Goal: Task Accomplishment & Management: Manage account settings

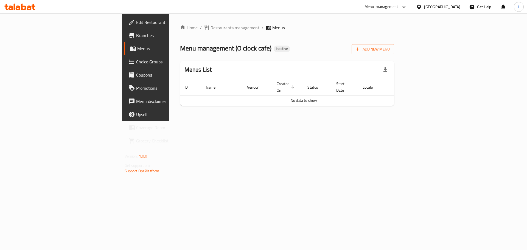
drag, startPoint x: 432, startPoint y: 114, endPoint x: 466, endPoint y: 85, distance: 44.5
click at [405, 112] on div "Home / Restaurants management / Menus Menu management ( O clock cafe ) Inactive…" at bounding box center [287, 67] width 236 height 108
click at [394, 44] on button "Add New Menu" at bounding box center [373, 49] width 43 height 10
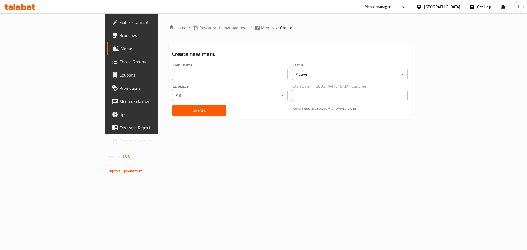
click at [197, 77] on input "text" at bounding box center [230, 74] width 116 height 11
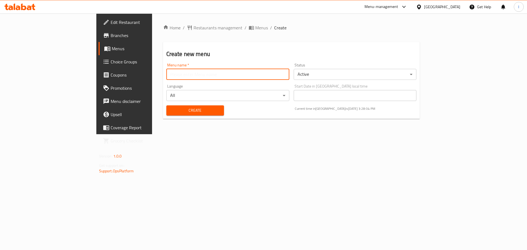
type input "ز"
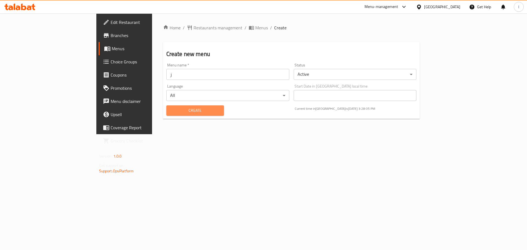
click at [166, 105] on button "Create" at bounding box center [195, 110] width 58 height 10
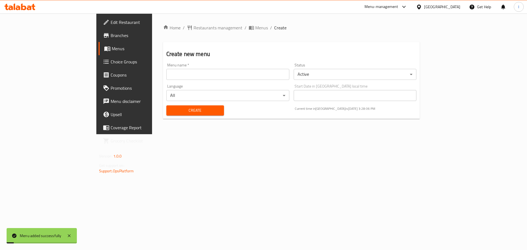
click at [112, 49] on span "Menus" at bounding box center [146, 48] width 68 height 7
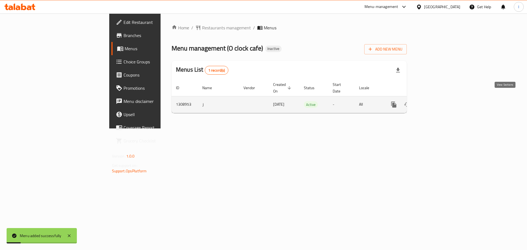
click at [436, 102] on icon "enhanced table" at bounding box center [433, 104] width 5 height 5
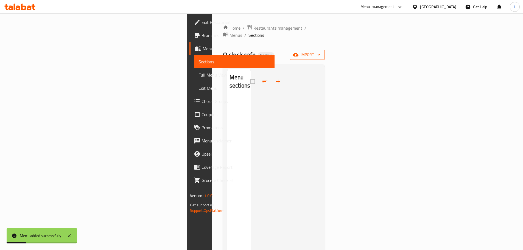
click at [325, 52] on button "import" at bounding box center [307, 55] width 35 height 10
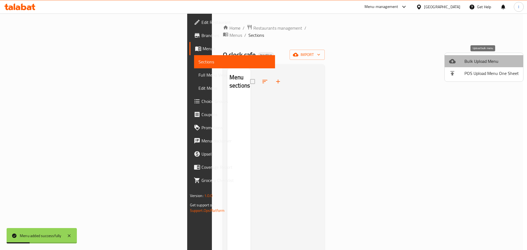
click at [488, 64] on span "Bulk Upload Menu" at bounding box center [491, 61] width 54 height 7
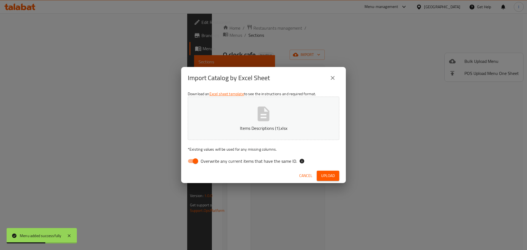
click at [201, 164] on span "Overwrite any current items that have the same ID." at bounding box center [249, 161] width 96 height 7
click at [201, 164] on input "Overwrite any current items that have the same ID." at bounding box center [195, 161] width 31 height 10
checkbox input "false"
click at [332, 171] on button "Upload" at bounding box center [328, 176] width 23 height 10
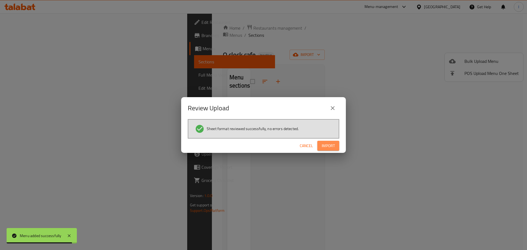
click at [323, 147] on span "Import" at bounding box center [328, 145] width 13 height 7
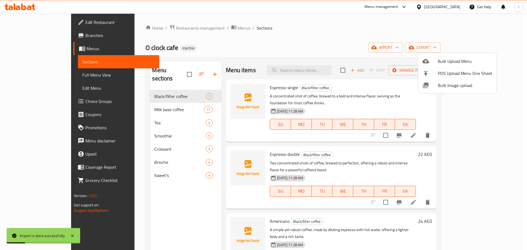
click at [129, 170] on div at bounding box center [263, 125] width 527 height 250
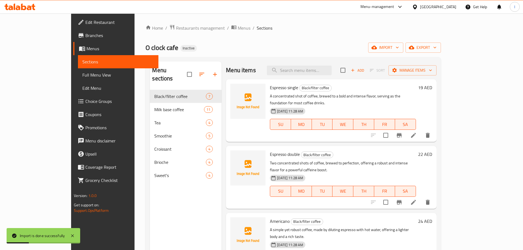
click at [150, 170] on div "Sweet's 4" at bounding box center [186, 175] width 72 height 13
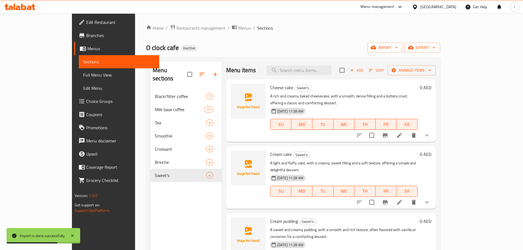
click at [407, 130] on li at bounding box center [399, 135] width 15 height 10
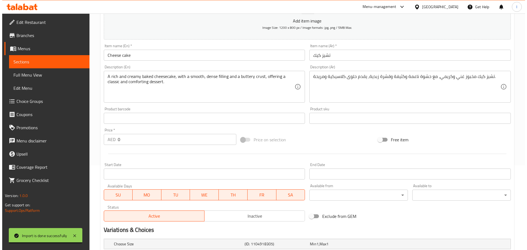
scroll to position [150, 0]
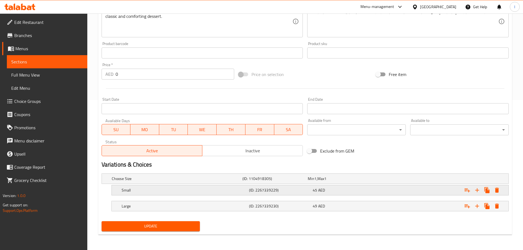
click at [495, 189] on icon "Expand" at bounding box center [496, 190] width 7 height 7
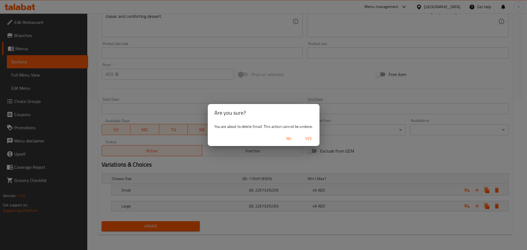
click at [306, 139] on span "Yes" at bounding box center [308, 138] width 13 height 7
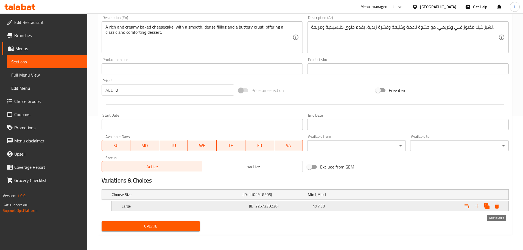
click at [496, 206] on icon "Expand" at bounding box center [497, 206] width 4 height 5
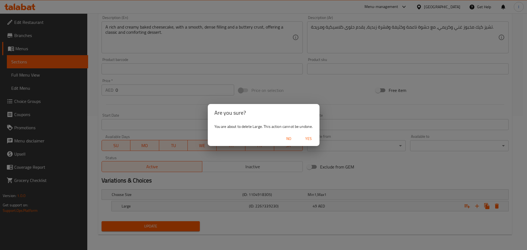
click at [312, 138] on span "Yes" at bounding box center [308, 138] width 13 height 7
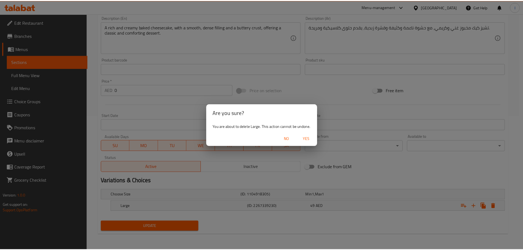
scroll to position [132, 0]
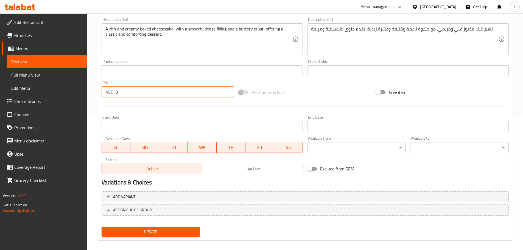
drag, startPoint x: 129, startPoint y: 96, endPoint x: 105, endPoint y: 99, distance: 24.3
click at [105, 99] on div "Price   * AED 0 Price *" at bounding box center [167, 88] width 137 height 21
type input "49"
click at [157, 227] on button "Update" at bounding box center [151, 232] width 99 height 10
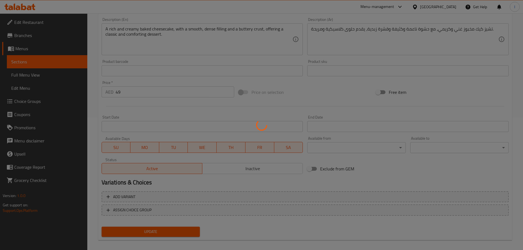
click at [157, 230] on div at bounding box center [261, 125] width 523 height 250
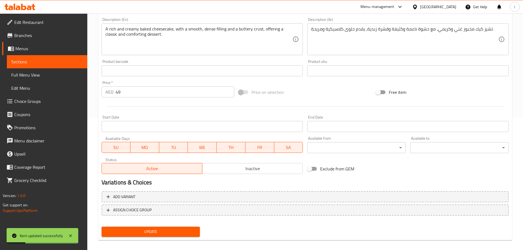
click at [55, 62] on span "Sections" at bounding box center [47, 61] width 72 height 7
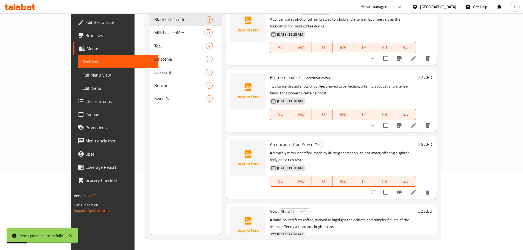
scroll to position [77, 0]
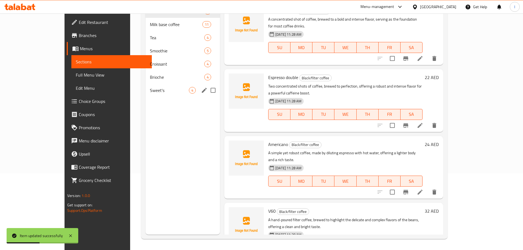
click at [145, 85] on div "Sweet's 4" at bounding box center [182, 90] width 74 height 13
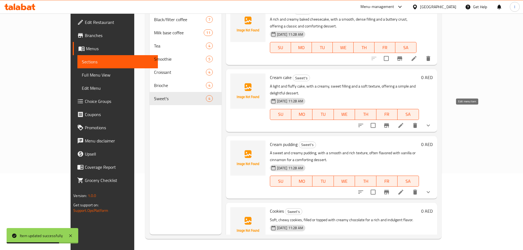
click at [404, 122] on icon at bounding box center [400, 125] width 7 height 7
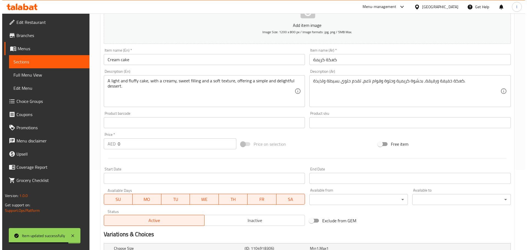
scroll to position [150, 0]
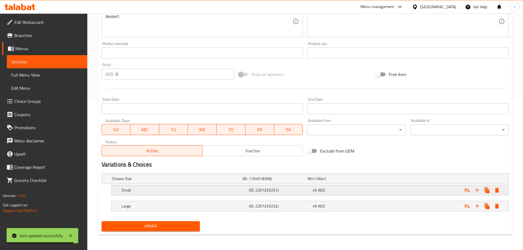
click at [501, 189] on div "Expand" at bounding box center [438, 190] width 127 height 12
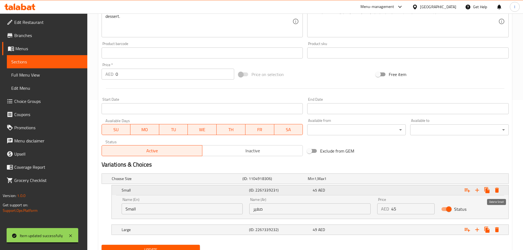
click at [497, 190] on icon "Expand" at bounding box center [497, 190] width 4 height 5
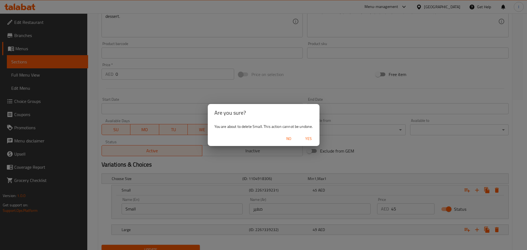
click at [304, 139] on span "Yes" at bounding box center [308, 138] width 13 height 7
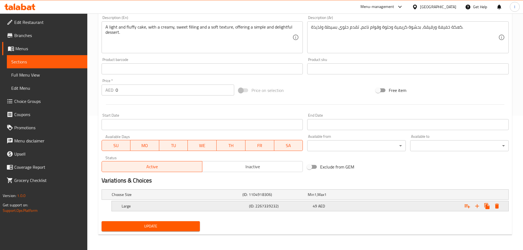
click at [495, 208] on icon "Expand" at bounding box center [496, 206] width 7 height 7
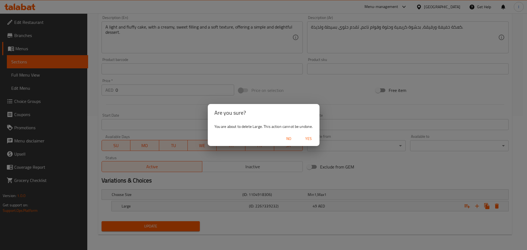
click at [306, 138] on span "Yes" at bounding box center [308, 138] width 13 height 7
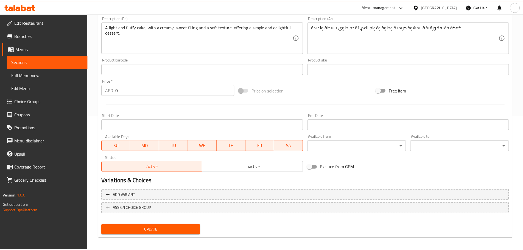
scroll to position [132, 0]
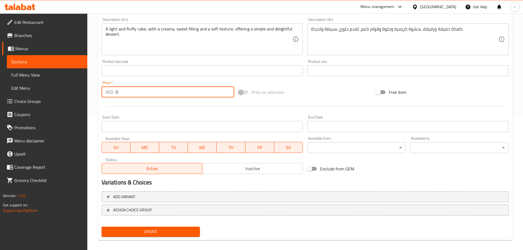
drag, startPoint x: 136, startPoint y: 95, endPoint x: 50, endPoint y: 100, distance: 86.3
click at [50, 100] on div "Edit Restaurant Branches Menus Sections Full Menu View Edit Menu Choice Groups …" at bounding box center [261, 68] width 523 height 374
type input "49"
click at [144, 230] on span "Update" at bounding box center [151, 231] width 90 height 7
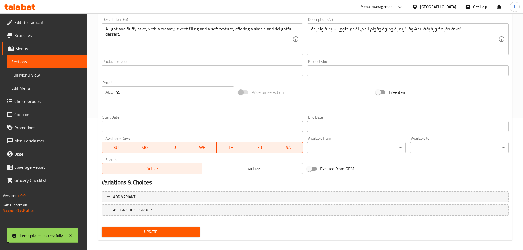
click at [64, 66] on link "Sections" at bounding box center [47, 61] width 80 height 13
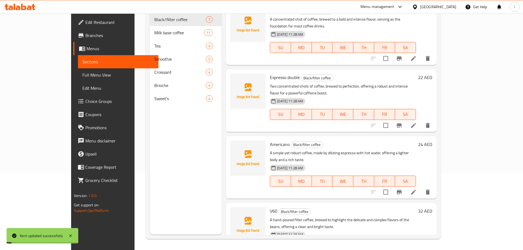
scroll to position [77, 0]
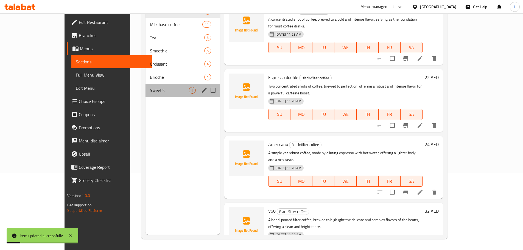
click at [150, 87] on span "Sweet's" at bounding box center [169, 90] width 39 height 7
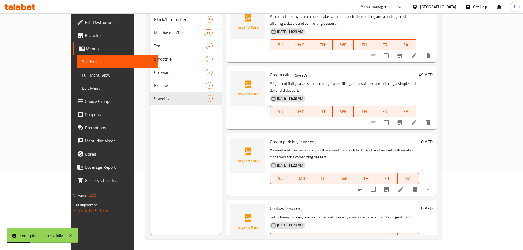
scroll to position [4, 0]
click at [404, 185] on icon at bounding box center [400, 188] width 7 height 7
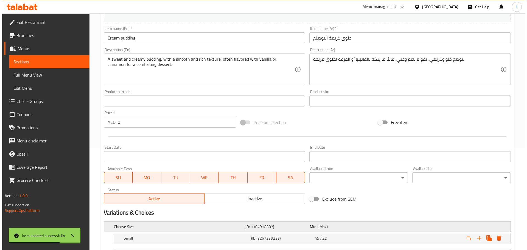
scroll to position [150, 0]
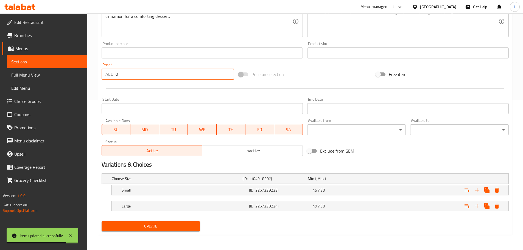
drag, startPoint x: 124, startPoint y: 71, endPoint x: 52, endPoint y: 74, distance: 72.6
click at [52, 74] on div "Edit Restaurant Branches Menus Sections Full Menu View Edit Menu Choice Groups …" at bounding box center [261, 56] width 523 height 387
click at [498, 190] on icon "Expand" at bounding box center [497, 190] width 4 height 5
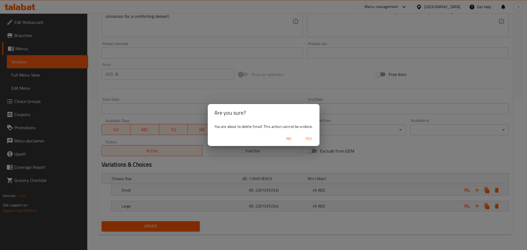
click at [305, 135] on button "Yes" at bounding box center [309, 139] width 18 height 10
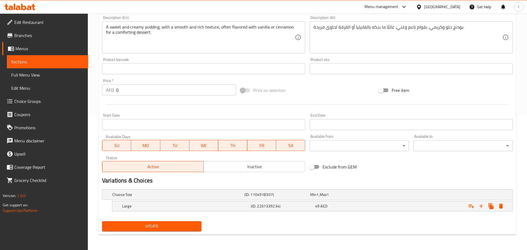
scroll to position [134, 0]
click at [498, 206] on icon "Expand" at bounding box center [497, 206] width 4 height 5
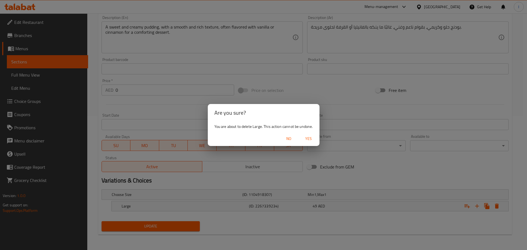
click at [308, 141] on span "Yes" at bounding box center [308, 138] width 13 height 7
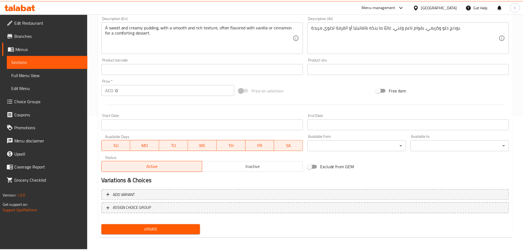
scroll to position [132, 0]
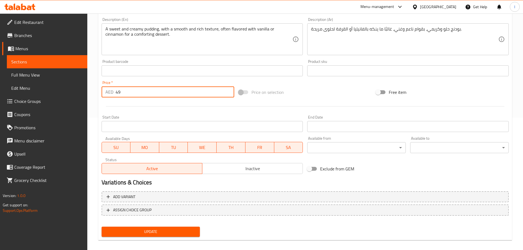
type input "49"
click at [155, 227] on button "Update" at bounding box center [151, 232] width 99 height 10
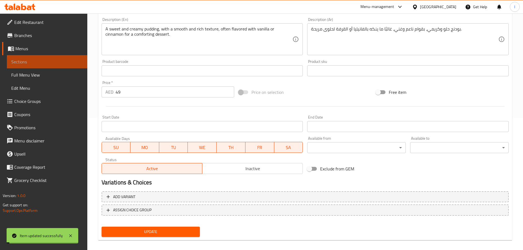
click at [54, 61] on span "Sections" at bounding box center [47, 61] width 72 height 7
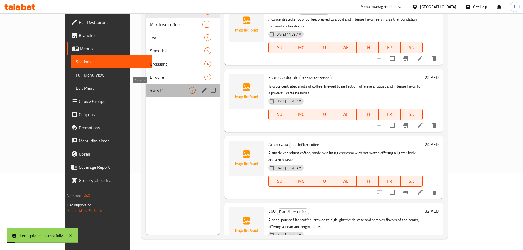
click at [152, 90] on span "Sweet's" at bounding box center [169, 90] width 39 height 7
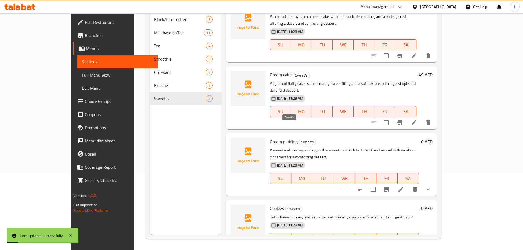
scroll to position [4, 0]
click at [408, 244] on li at bounding box center [400, 249] width 15 height 10
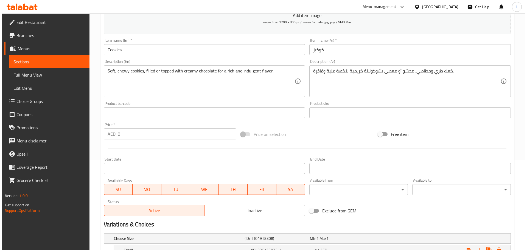
scroll to position [150, 0]
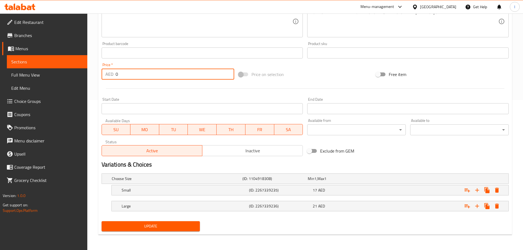
drag, startPoint x: 116, startPoint y: 70, endPoint x: 155, endPoint y: 75, distance: 39.4
click at [154, 75] on input "0" at bounding box center [175, 74] width 119 height 11
type input "21"
click at [493, 187] on button "Expand" at bounding box center [497, 190] width 10 height 10
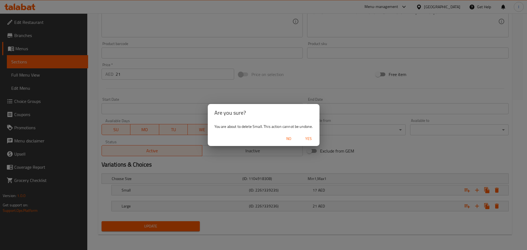
click at [310, 139] on span "Yes" at bounding box center [308, 138] width 13 height 7
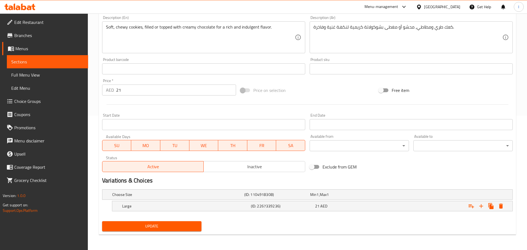
scroll to position [134, 0]
click at [500, 205] on button "Expand" at bounding box center [497, 206] width 10 height 10
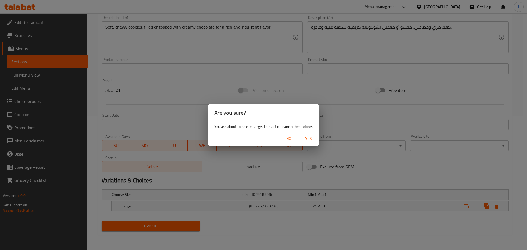
click at [303, 139] on span "Yes" at bounding box center [308, 138] width 13 height 7
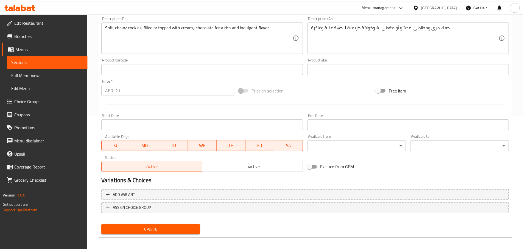
scroll to position [132, 0]
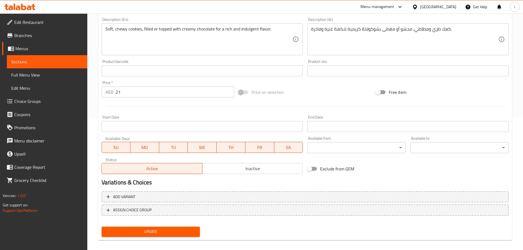
click at [155, 232] on span "Update" at bounding box center [151, 231] width 90 height 7
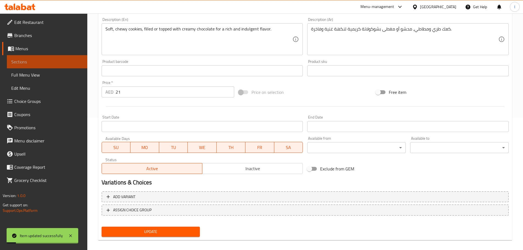
click at [69, 60] on span "Sections" at bounding box center [47, 61] width 72 height 7
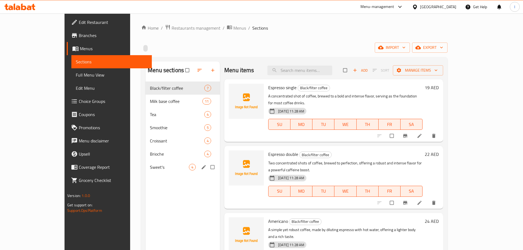
click at [150, 169] on span "Sweet's" at bounding box center [169, 167] width 39 height 7
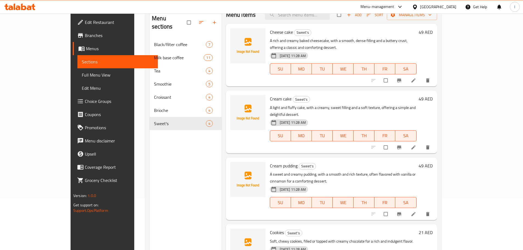
scroll to position [77, 0]
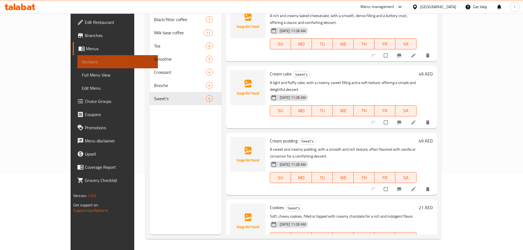
click at [82, 59] on span "Sections" at bounding box center [118, 61] width 72 height 7
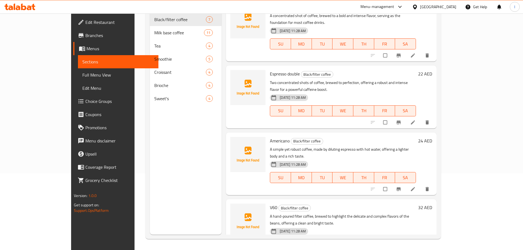
click at [85, 37] on span "Branches" at bounding box center [119, 35] width 69 height 7
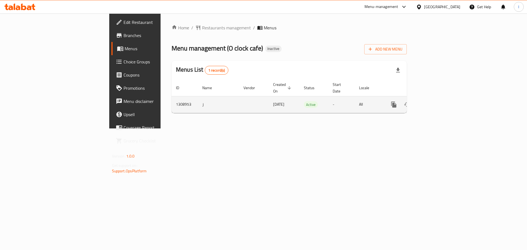
click at [437, 101] on icon "enhanced table" at bounding box center [433, 104] width 7 height 7
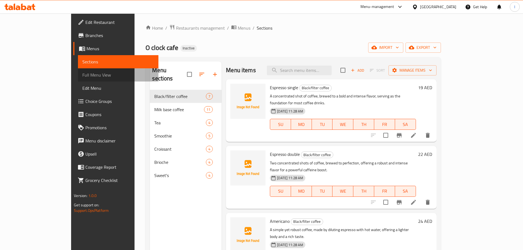
click at [82, 72] on span "Full Menu View" at bounding box center [118, 75] width 72 height 7
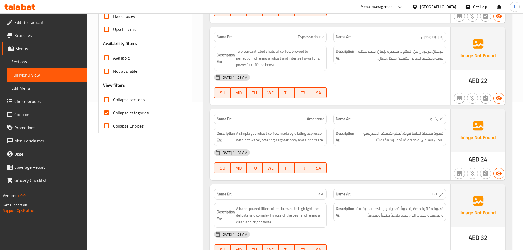
scroll to position [220, 0]
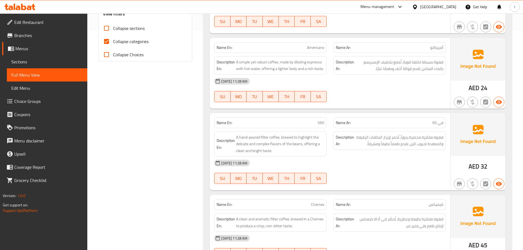
click at [109, 44] on input "Collapse categories" at bounding box center [106, 41] width 13 height 13
checkbox input "false"
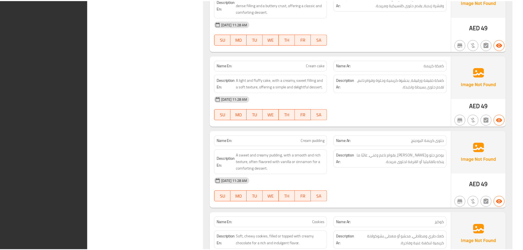
scroll to position [3167, 0]
